Goal: Task Accomplishment & Management: Use online tool/utility

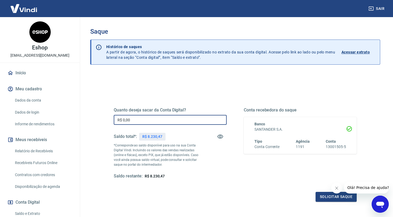
drag, startPoint x: 148, startPoint y: 118, endPoint x: 91, endPoint y: 109, distance: 57.4
click at [91, 110] on div "Quanto deseja sacar da Conta Digital? R$ 0,00 ​ Saldo total*: R$ 8.230,47 *Corr…" at bounding box center [235, 168] width 290 height 191
type input "R$ 8.000,00"
click at [326, 196] on button "Solicitar saque" at bounding box center [336, 197] width 41 height 10
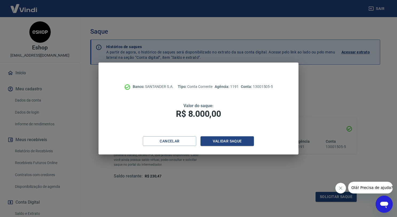
click at [230, 146] on div "Cancelar Validar saque" at bounding box center [199, 145] width 200 height 18
click at [228, 141] on button "Validar saque" at bounding box center [227, 141] width 53 height 10
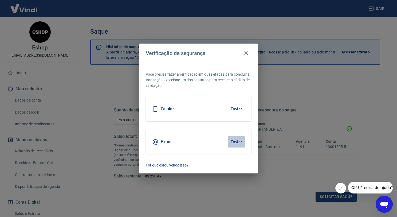
click at [237, 141] on button "Enviar" at bounding box center [236, 141] width 17 height 11
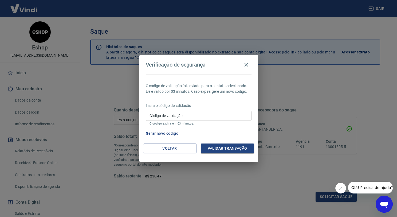
click at [209, 120] on input "Código de validação" at bounding box center [199, 116] width 106 height 10
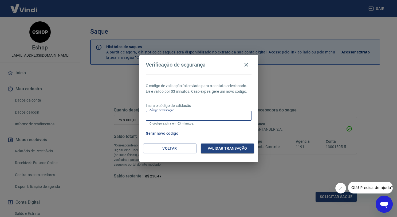
paste input "872022"
type input "872022"
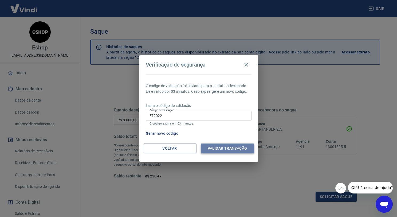
click at [236, 147] on button "Validar transação" at bounding box center [227, 149] width 53 height 10
